Goal: Find specific page/section: Find specific page/section

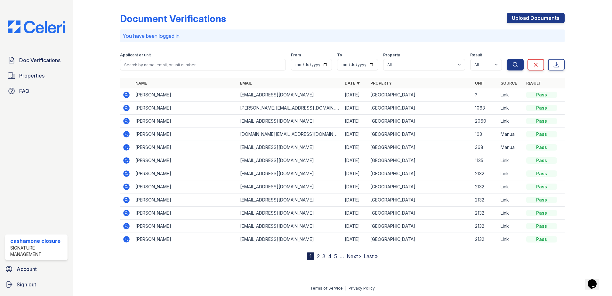
click at [127, 132] on icon at bounding box center [126, 134] width 6 height 6
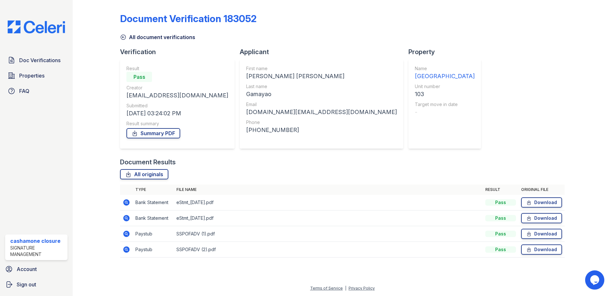
click at [127, 205] on icon at bounding box center [126, 202] width 6 height 6
